Goal: Information Seeking & Learning: Find specific fact

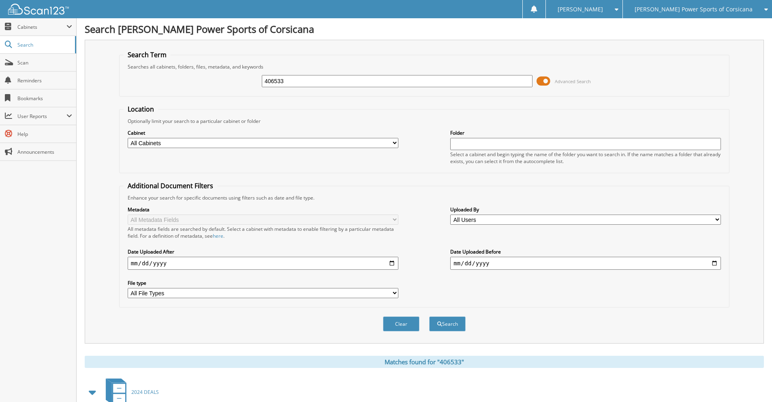
click at [303, 82] on input "406533" at bounding box center [397, 81] width 271 height 12
type input "4"
type input "[PERSON_NAME]"
click at [450, 325] on button "Search" at bounding box center [447, 323] width 36 height 15
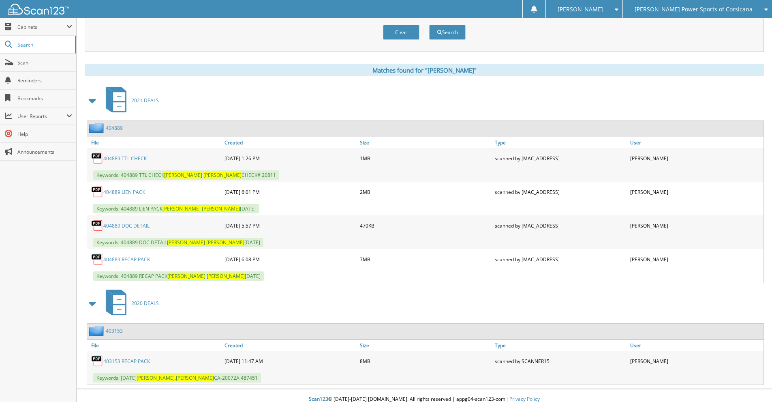
scroll to position [299, 0]
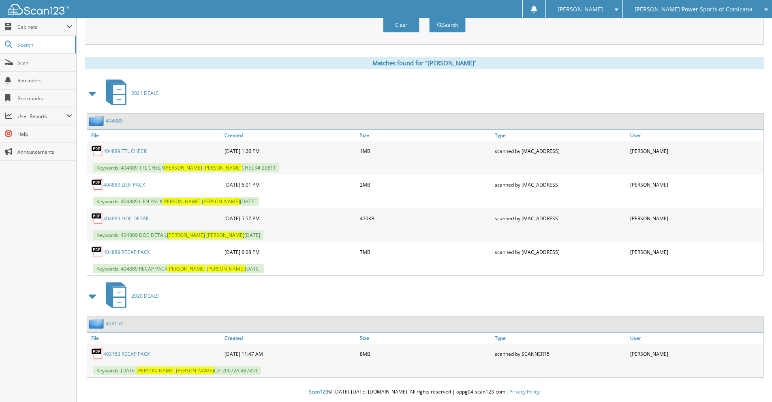
click at [130, 183] on link "404889 LIEN PACK" at bounding box center [124, 184] width 42 height 7
